Goal: Use online tool/utility: Utilize a website feature to perform a specific function

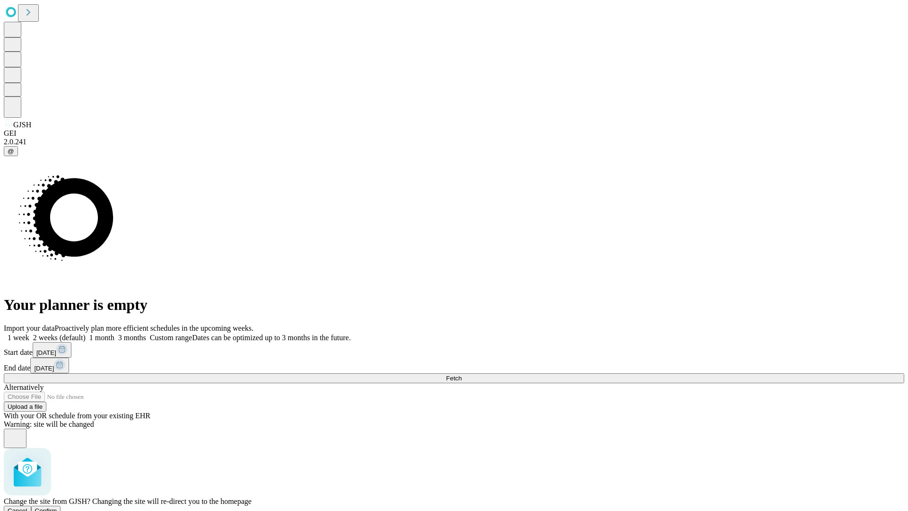
click at [57, 507] on span "Confirm" at bounding box center [46, 510] width 22 height 7
click at [86, 333] on label "2 weeks (default)" at bounding box center [57, 337] width 56 height 8
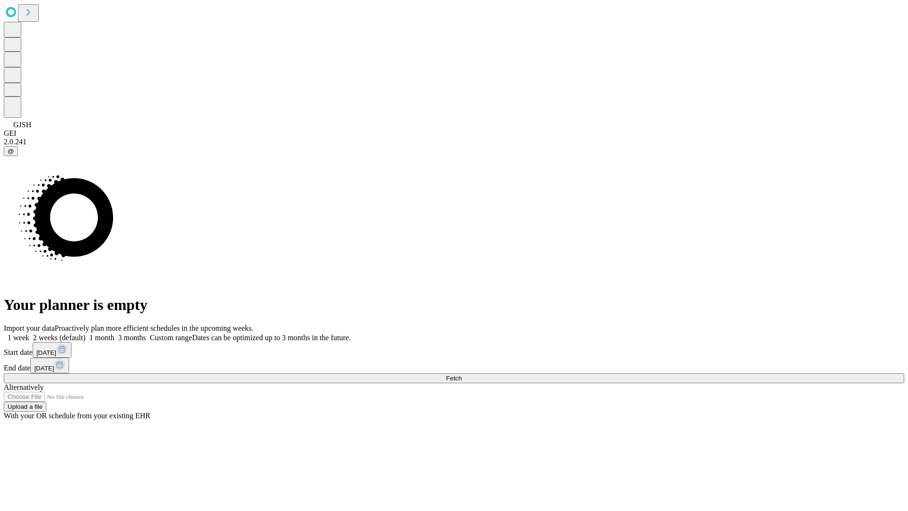
click at [462, 375] on span "Fetch" at bounding box center [454, 378] width 16 height 7
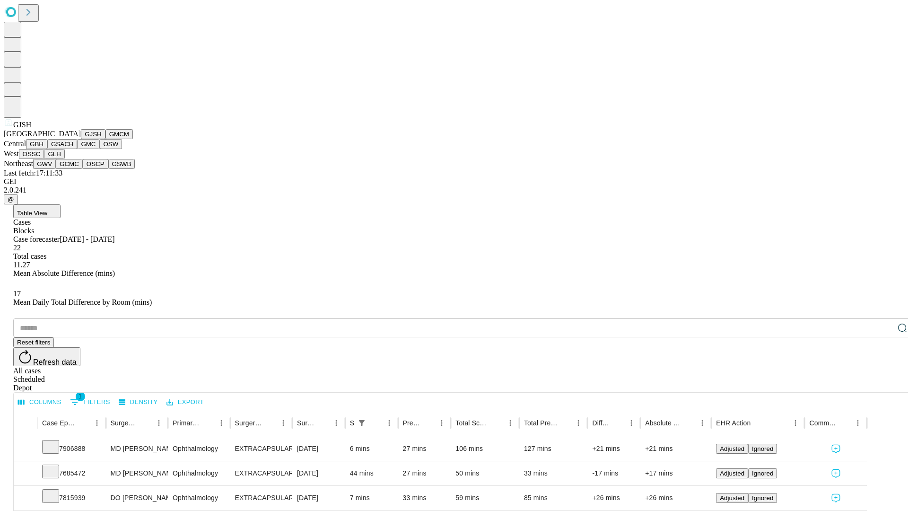
click at [105, 139] on button "GMCM" at bounding box center [118, 134] width 27 height 10
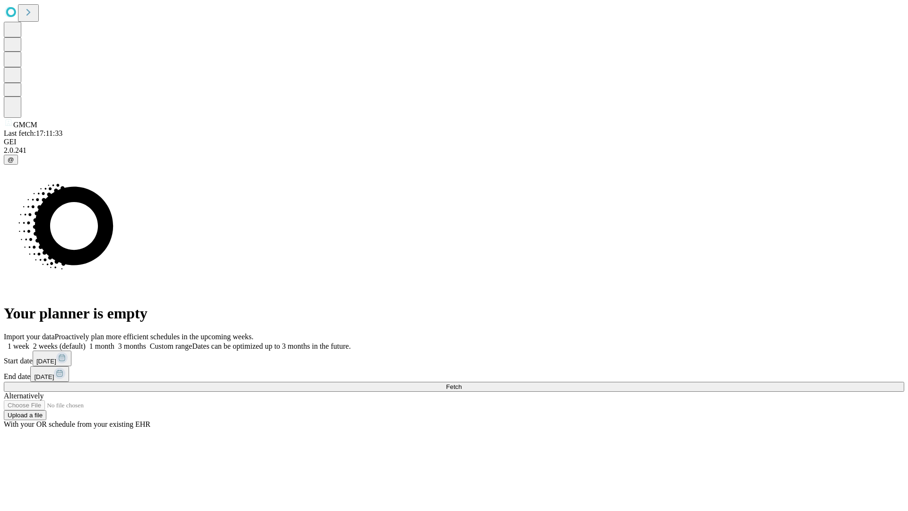
click at [86, 342] on label "2 weeks (default)" at bounding box center [57, 346] width 56 height 8
click at [462, 383] on span "Fetch" at bounding box center [454, 386] width 16 height 7
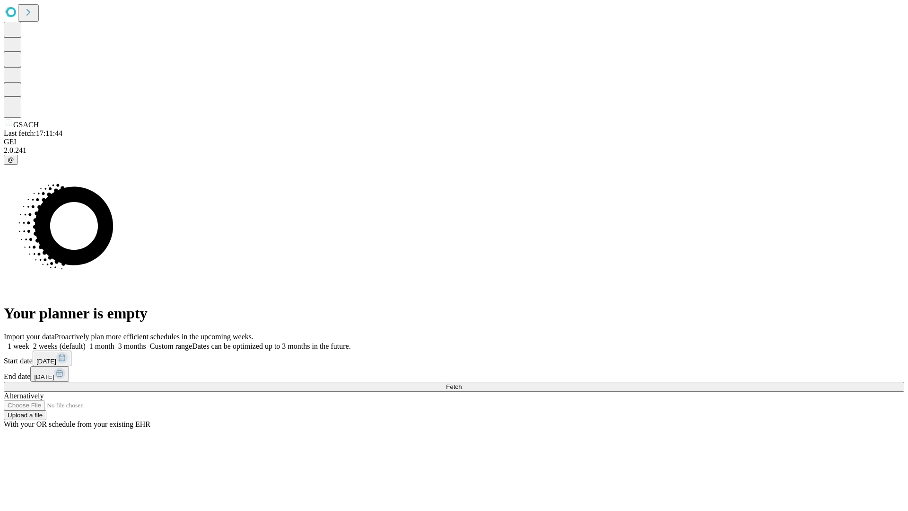
click at [86, 342] on label "2 weeks (default)" at bounding box center [57, 346] width 56 height 8
click at [462, 383] on span "Fetch" at bounding box center [454, 386] width 16 height 7
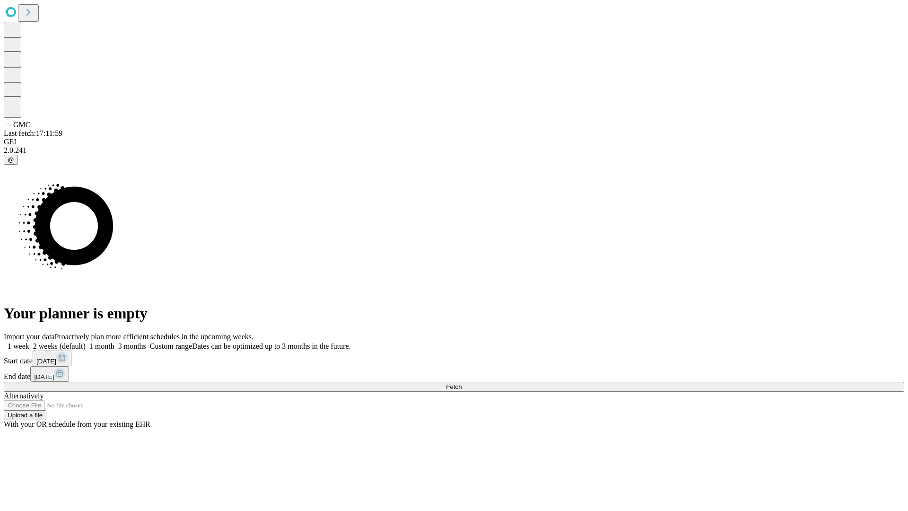
click at [86, 342] on label "2 weeks (default)" at bounding box center [57, 346] width 56 height 8
click at [462, 383] on span "Fetch" at bounding box center [454, 386] width 16 height 7
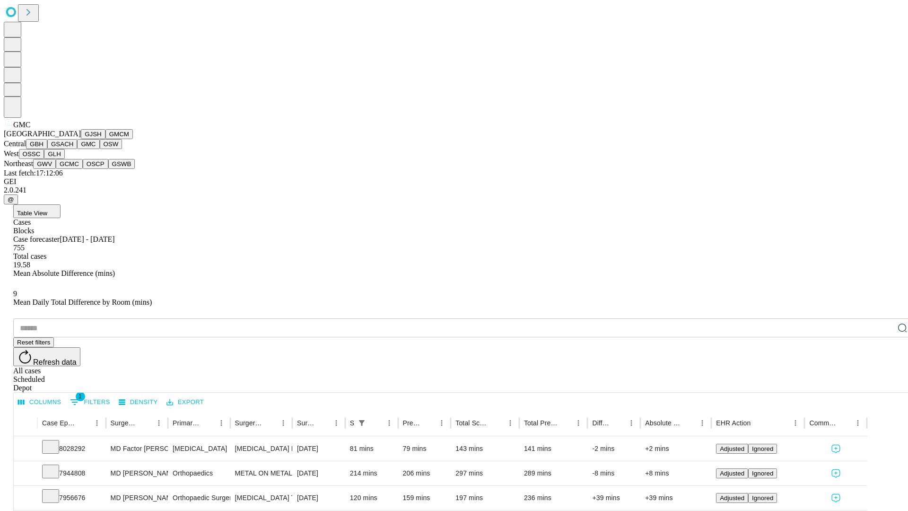
click at [100, 149] on button "OSW" at bounding box center [111, 144] width 23 height 10
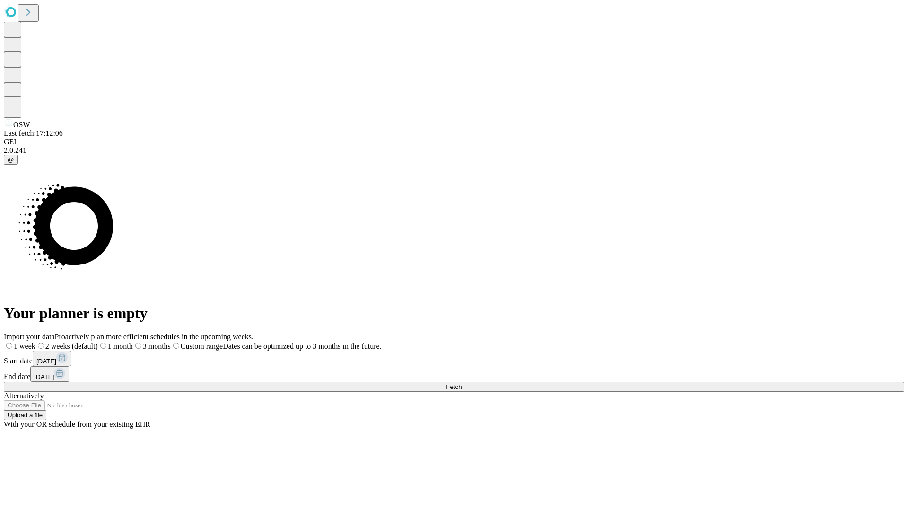
click at [98, 342] on label "2 weeks (default)" at bounding box center [66, 346] width 62 height 8
click at [462, 383] on span "Fetch" at bounding box center [454, 386] width 16 height 7
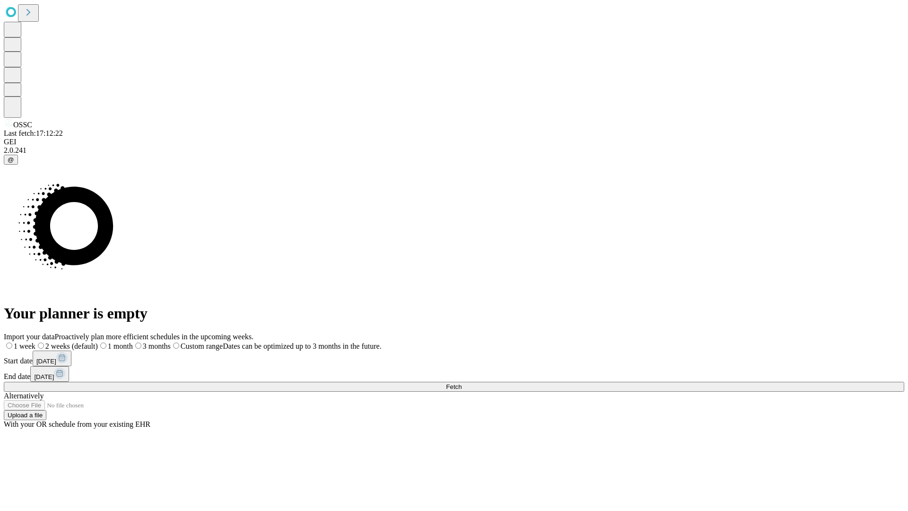
click at [98, 342] on label "2 weeks (default)" at bounding box center [66, 346] width 62 height 8
click at [462, 383] on span "Fetch" at bounding box center [454, 386] width 16 height 7
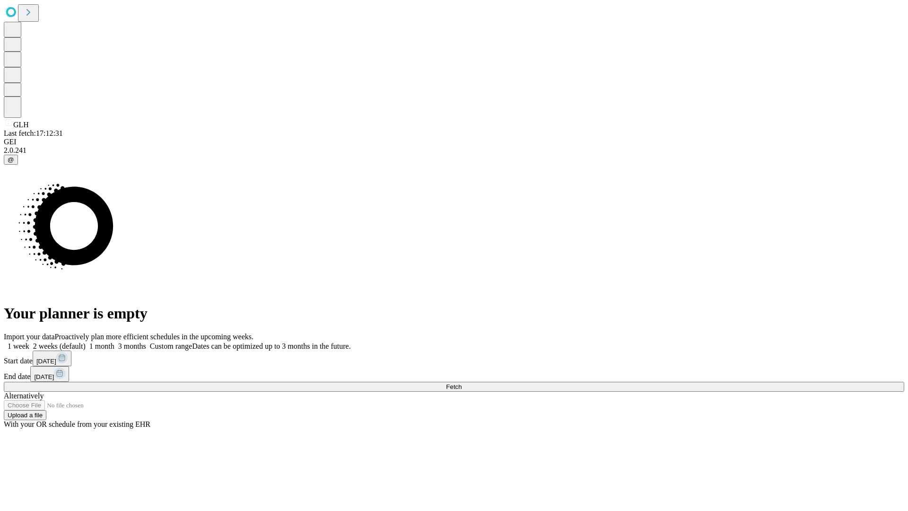
click at [86, 342] on label "2 weeks (default)" at bounding box center [57, 346] width 56 height 8
click at [462, 383] on span "Fetch" at bounding box center [454, 386] width 16 height 7
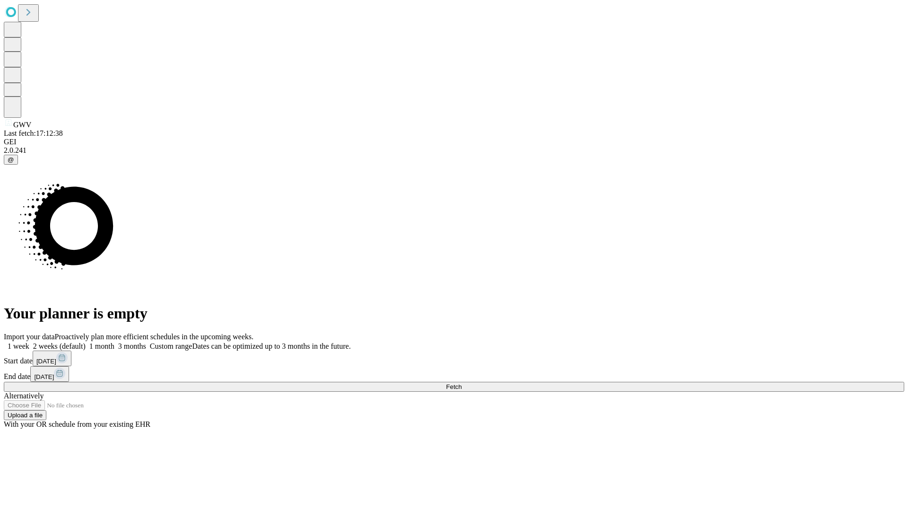
click at [86, 342] on label "2 weeks (default)" at bounding box center [57, 346] width 56 height 8
click at [462, 383] on span "Fetch" at bounding box center [454, 386] width 16 height 7
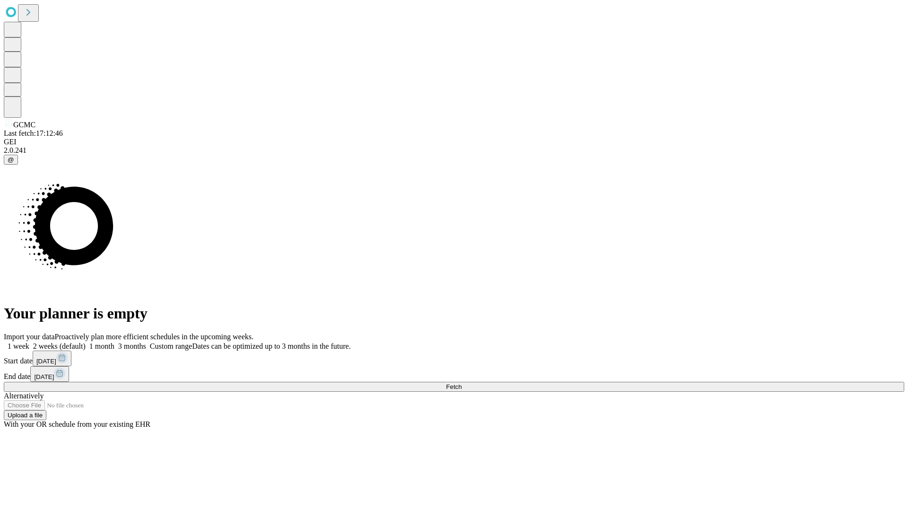
click at [86, 342] on label "2 weeks (default)" at bounding box center [57, 346] width 56 height 8
click at [462, 383] on span "Fetch" at bounding box center [454, 386] width 16 height 7
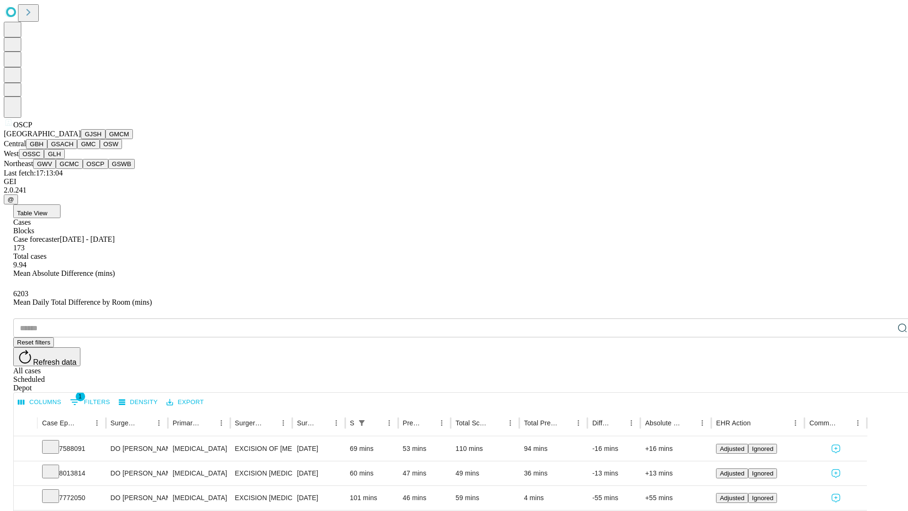
click at [108, 169] on button "GSWB" at bounding box center [121, 164] width 27 height 10
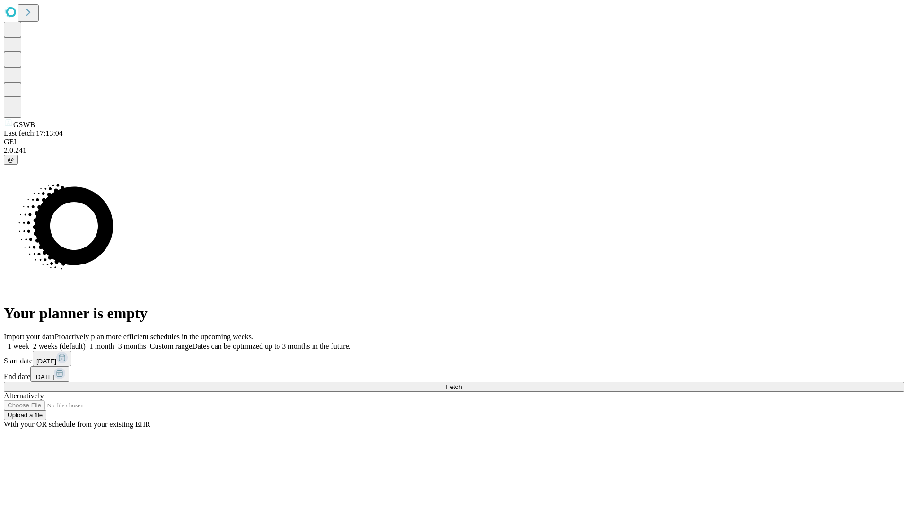
click at [86, 342] on label "2 weeks (default)" at bounding box center [57, 346] width 56 height 8
click at [462, 383] on span "Fetch" at bounding box center [454, 386] width 16 height 7
